Goal: Task Accomplishment & Management: Use online tool/utility

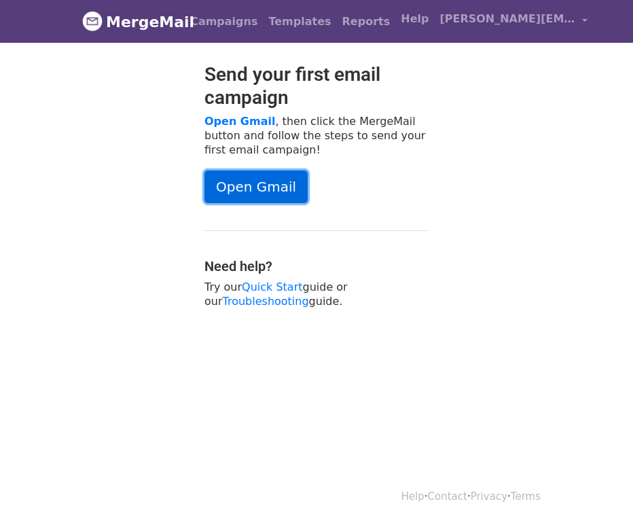
click at [271, 178] on link "Open Gmail" at bounding box center [255, 186] width 103 height 33
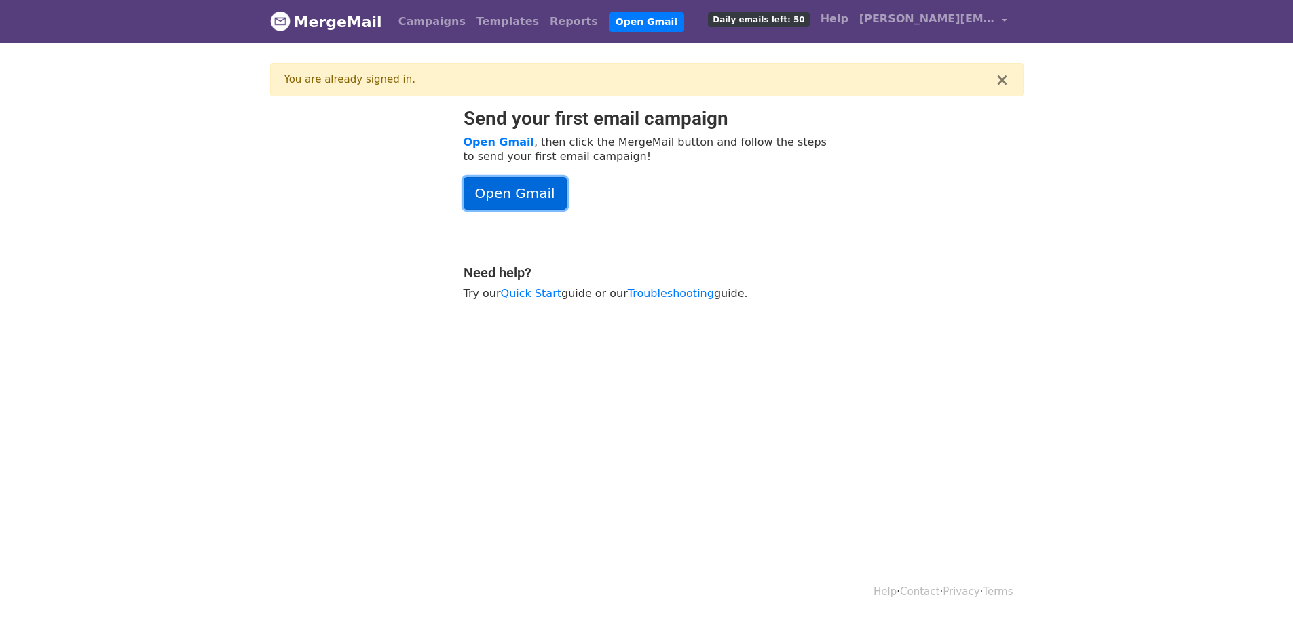
click at [504, 195] on link "Open Gmail" at bounding box center [515, 193] width 103 height 33
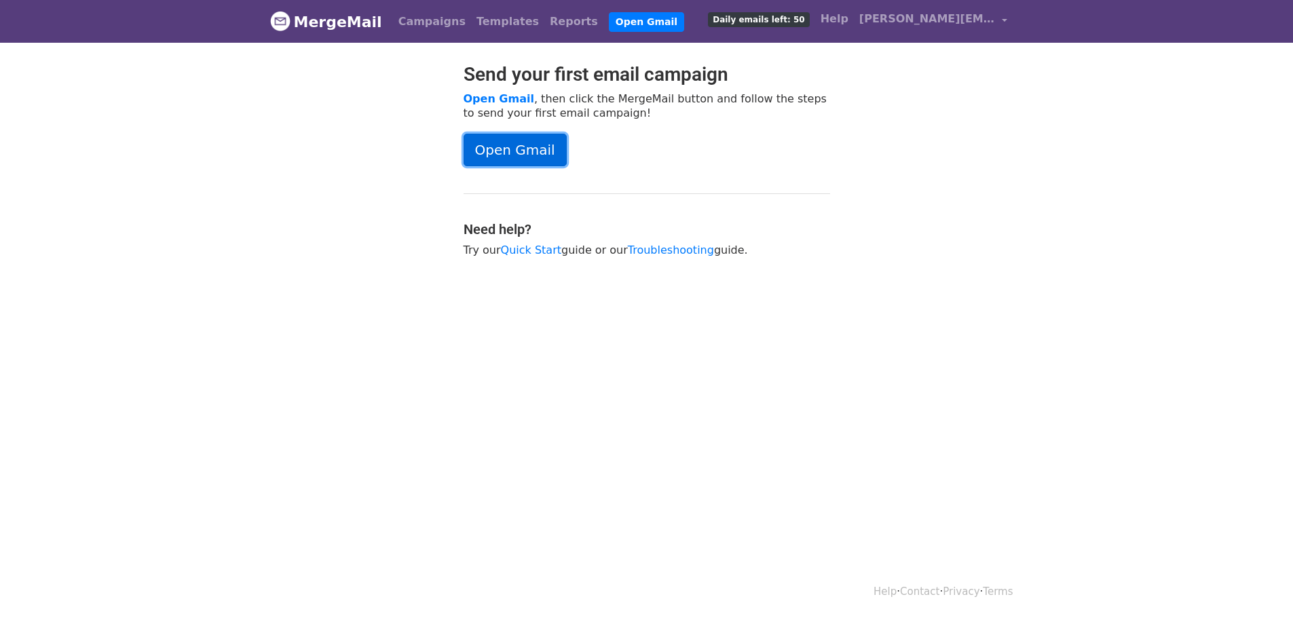
click at [481, 152] on link "Open Gmail" at bounding box center [515, 150] width 103 height 33
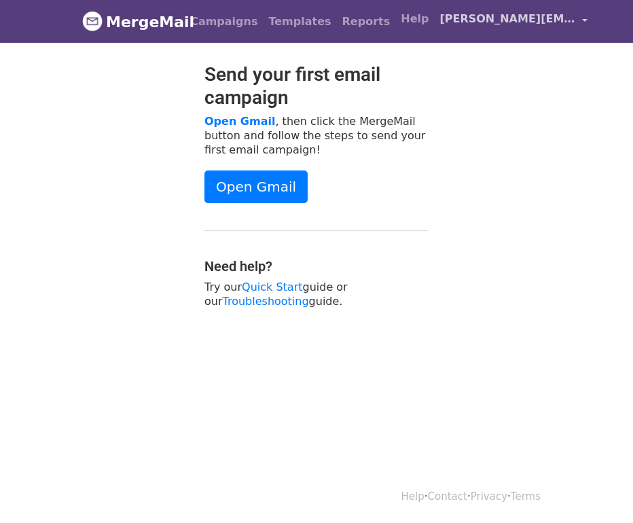
click at [527, 13] on link "[PERSON_NAME][EMAIL_ADDRESS][PERSON_NAME][DOMAIN_NAME]" at bounding box center [513, 21] width 159 height 32
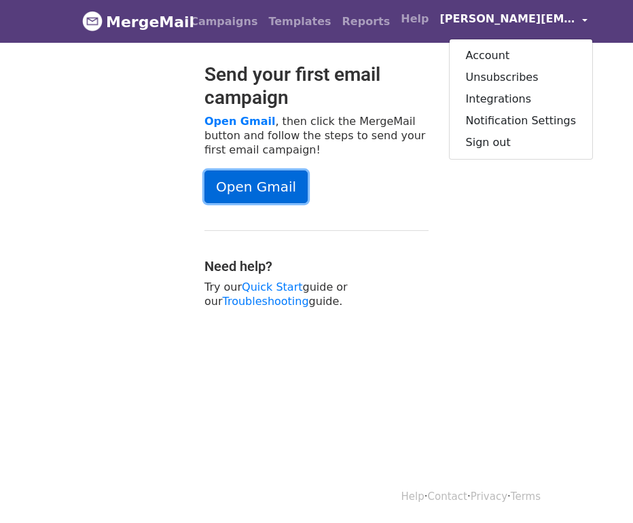
click at [286, 183] on link "Open Gmail" at bounding box center [255, 186] width 103 height 33
